Goal: Task Accomplishment & Management: Use online tool/utility

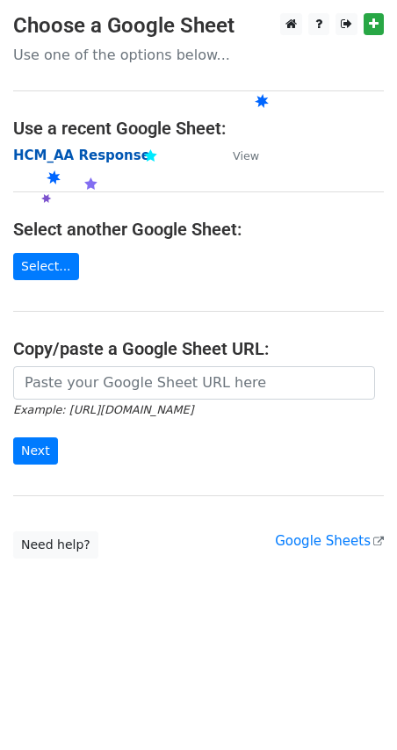
click at [65, 156] on strong "HCM_AA Response" at bounding box center [81, 155] width 137 height 16
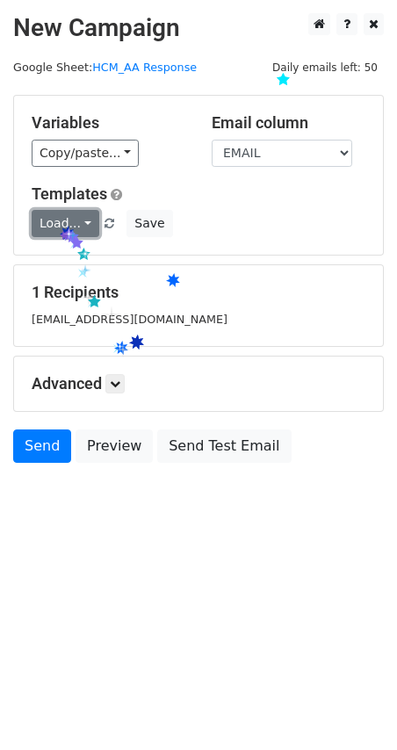
click at [60, 226] on link "Load..." at bounding box center [66, 223] width 68 height 27
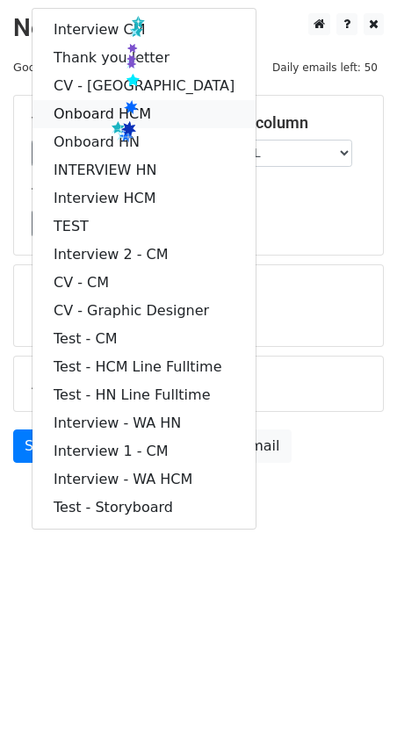
click at [111, 119] on link "Onboard HCM" at bounding box center [143, 114] width 223 height 28
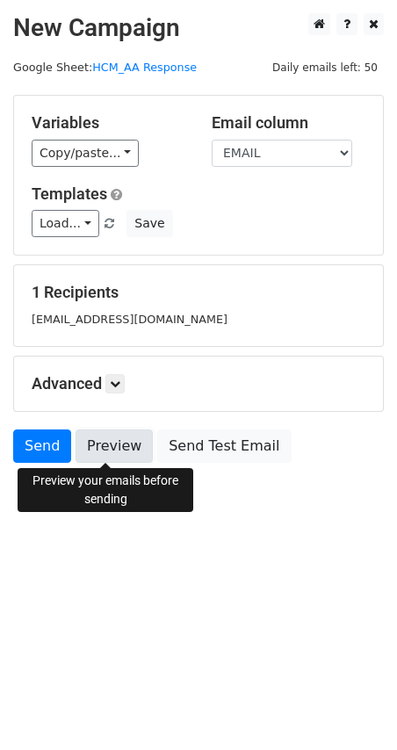
click at [99, 454] on link "Preview" at bounding box center [113, 445] width 77 height 33
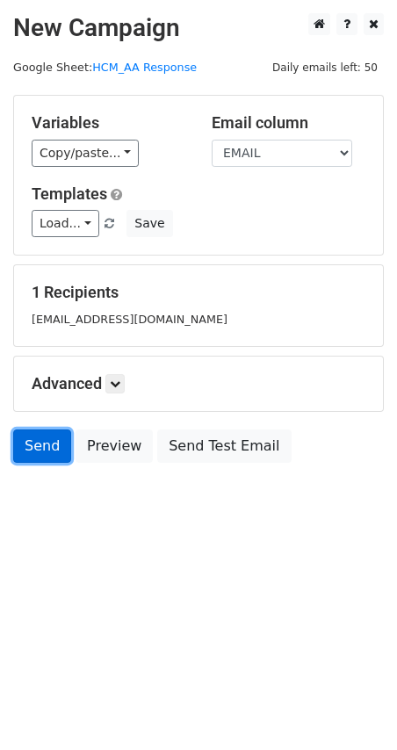
click at [41, 448] on link "Send" at bounding box center [42, 445] width 58 height 33
